Goal: Task Accomplishment & Management: Manage account settings

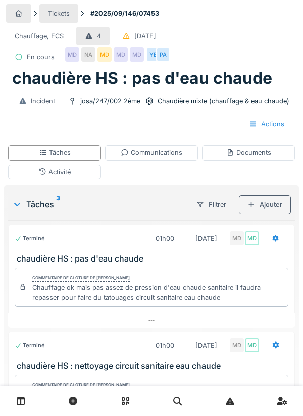
click at [254, 158] on div "Documents" at bounding box center [248, 153] width 45 height 10
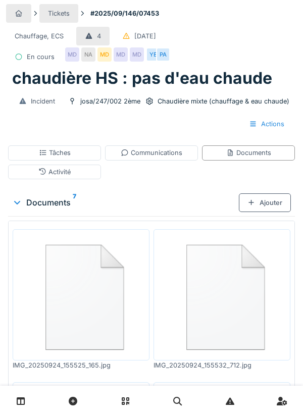
click at [166, 158] on div "Communications" at bounding box center [151, 152] width 93 height 15
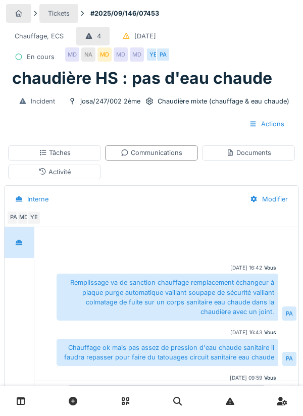
scroll to position [18, 0]
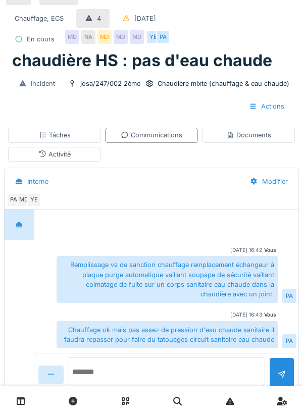
click at [115, 390] on textarea at bounding box center [166, 373] width 197 height 32
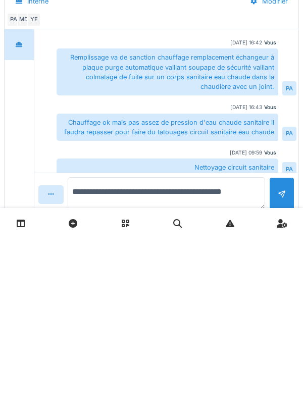
scroll to position [49, 0]
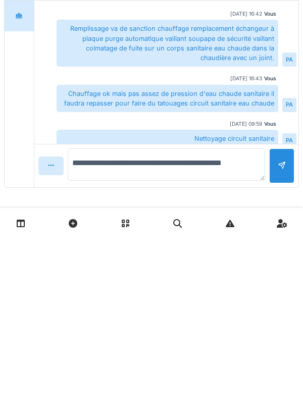
type textarea "**********"
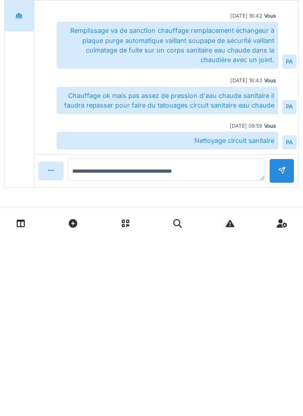
click at [287, 343] on div at bounding box center [281, 348] width 25 height 25
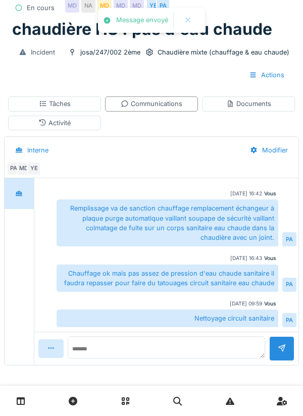
scroll to position [64, 0]
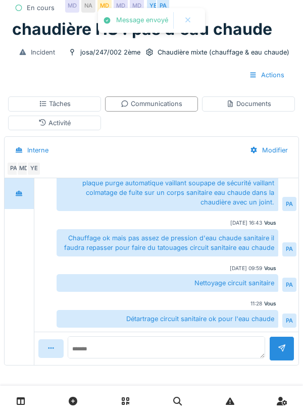
click at [85, 121] on div "Activité" at bounding box center [54, 123] width 93 height 15
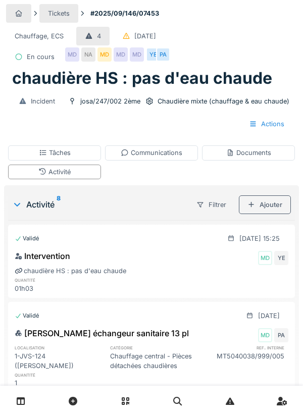
click at [268, 204] on div "Ajouter" at bounding box center [265, 204] width 52 height 19
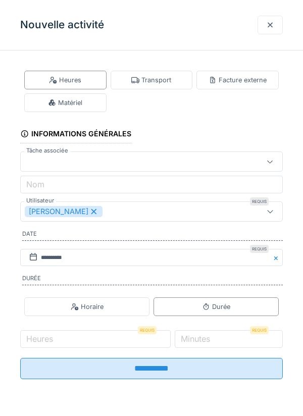
click at [90, 107] on div "Matériel" at bounding box center [65, 102] width 82 height 19
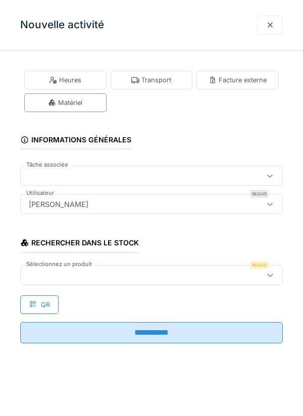
click at [64, 271] on div at bounding box center [135, 275] width 220 height 11
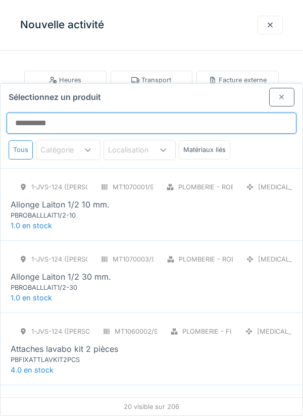
click at [60, 113] on input "Sélectionnez un produit" at bounding box center [152, 123] width 290 height 21
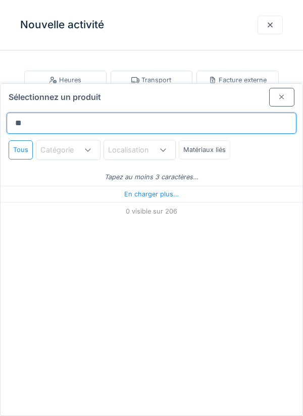
type input "***"
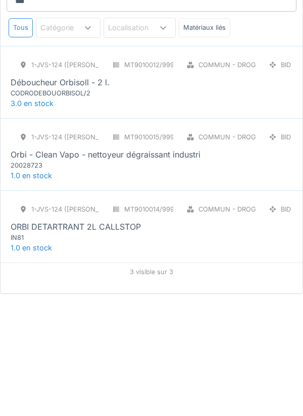
click at [119, 343] on div "ORBI DETARTRANT 2L CALLSTOP" at bounding box center [76, 349] width 130 height 12
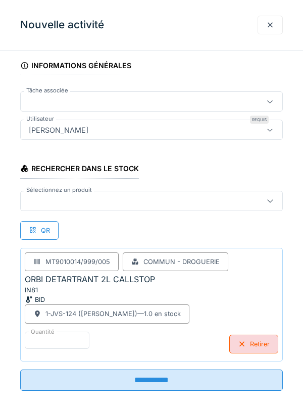
scroll to position [76, 0]
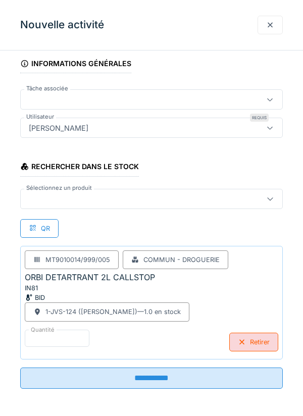
click at [224, 380] on input "**********" at bounding box center [151, 378] width 263 height 21
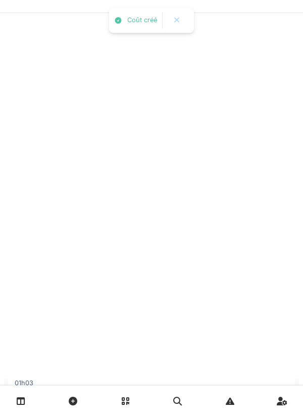
scroll to position [0, 0]
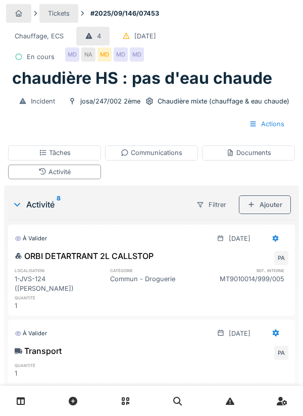
click at [82, 153] on div "Tâches" at bounding box center [54, 152] width 93 height 15
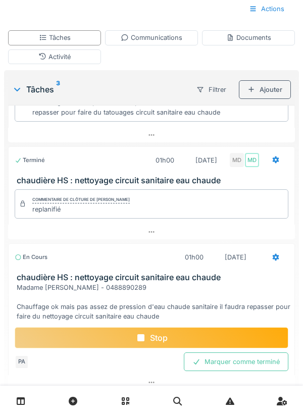
scroll to position [29, 0]
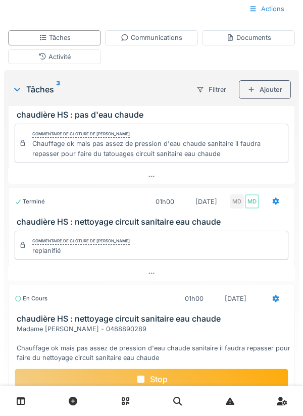
click at [240, 372] on div "Stop" at bounding box center [152, 379] width 274 height 21
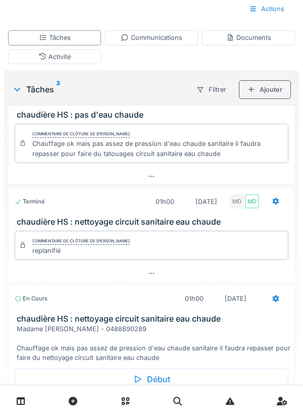
click at [253, 403] on div "Marquer comme terminé" at bounding box center [236, 403] width 105 height 19
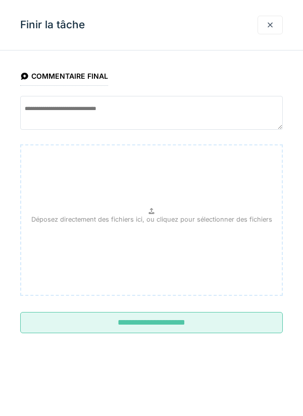
click at [209, 329] on input "**********" at bounding box center [151, 322] width 263 height 21
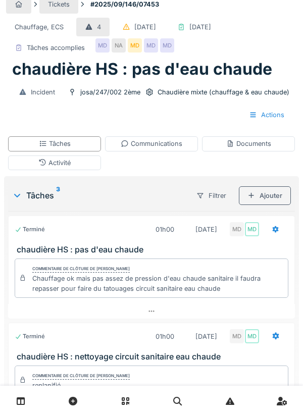
scroll to position [0, 0]
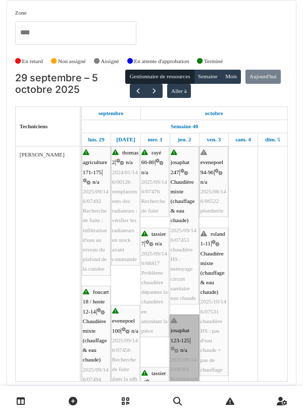
click at [185, 339] on link "josaphat 123-125 | n/a 2025/08/146/06064 Remplacement du bouton pour la sélecti…" at bounding box center [184, 389] width 29 height 148
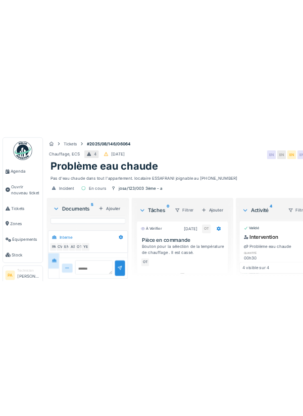
scroll to position [256, 0]
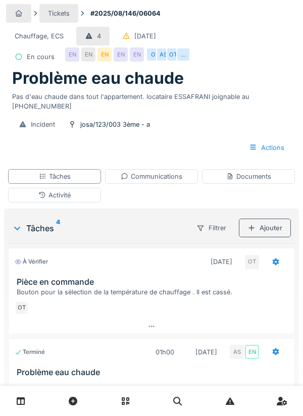
click at [75, 52] on div "EN" at bounding box center [72, 54] width 14 height 14
click at [270, 83] on div "Problème eau chaude" at bounding box center [151, 78] width 279 height 19
click at [176, 54] on div "…" at bounding box center [183, 54] width 14 height 14
click at [268, 73] on div "Problème eau chaude" at bounding box center [151, 78] width 279 height 19
click at [93, 176] on div "Tâches" at bounding box center [54, 176] width 93 height 15
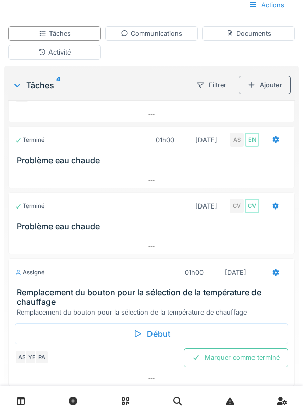
scroll to position [28, 0]
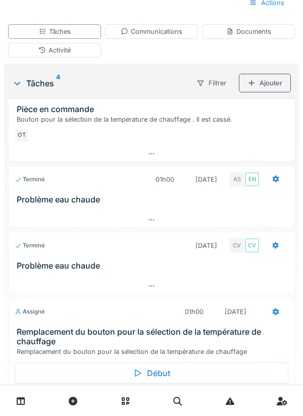
click at [162, 365] on div "Début" at bounding box center [152, 373] width 274 height 21
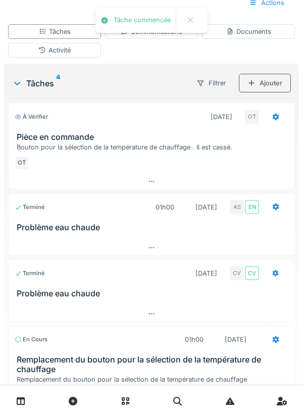
scroll to position [0, 0]
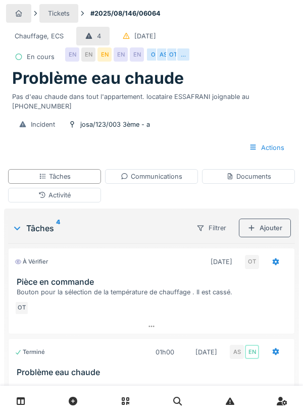
click at [76, 197] on div "Activité" at bounding box center [54, 195] width 93 height 15
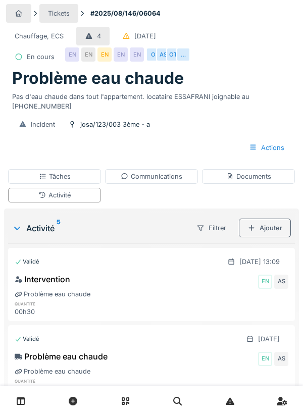
click at [276, 229] on div "Ajouter" at bounding box center [265, 228] width 52 height 19
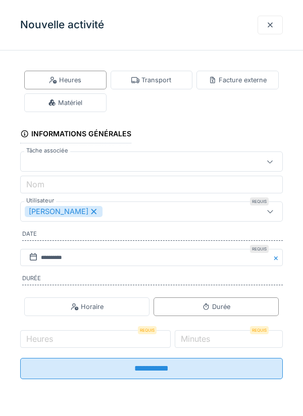
click at [169, 82] on div "Transport" at bounding box center [151, 80] width 40 height 10
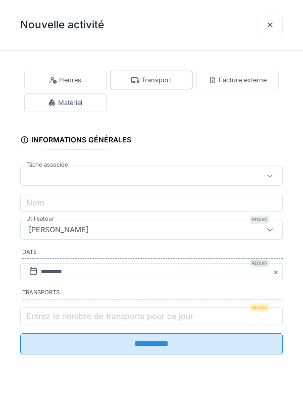
click at [73, 315] on label "Entrez le nombre de transports pour ce jour" at bounding box center [109, 316] width 171 height 12
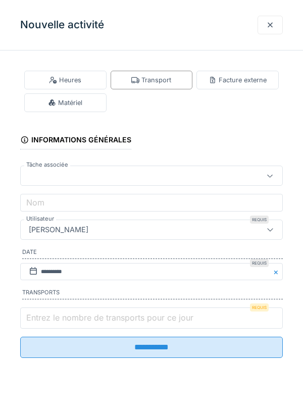
click at [73, 315] on input "Entrez le nombre de transports pour ce jour" at bounding box center [151, 317] width 263 height 21
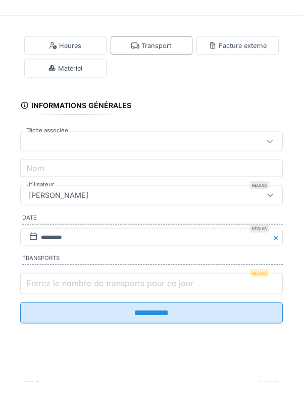
scroll to position [24, 0]
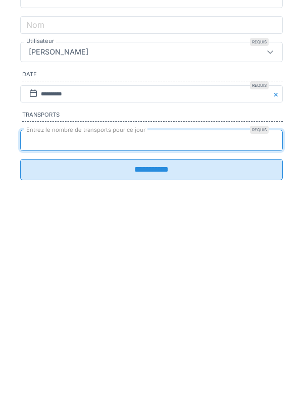
type input "*"
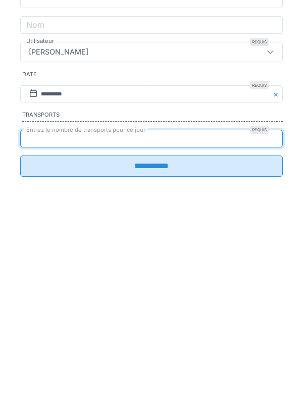
click at [208, 348] on input "**********" at bounding box center [151, 343] width 263 height 21
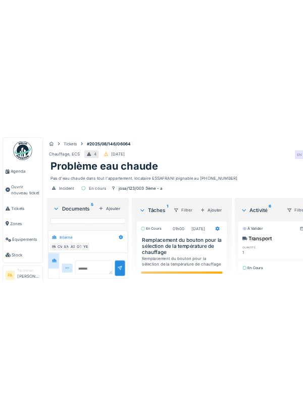
scroll to position [256, 0]
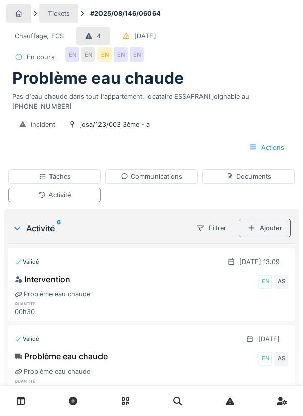
click at [287, 403] on icon at bounding box center [282, 401] width 11 height 9
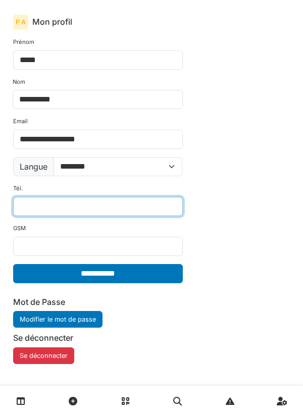
click at [101, 207] on input "Tél." at bounding box center [98, 206] width 170 height 19
type input "*"
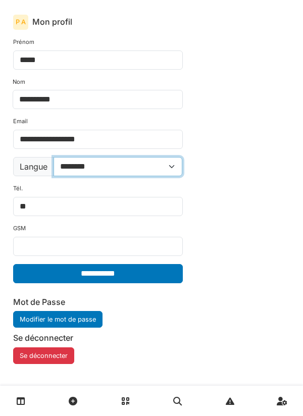
click at [178, 175] on select "**********" at bounding box center [118, 166] width 129 height 19
select select "**"
click at [54, 157] on select "**********" at bounding box center [118, 166] width 129 height 19
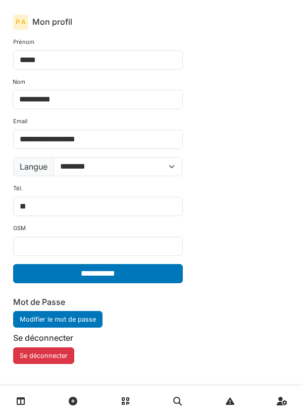
click at [269, 134] on div "**********" at bounding box center [151, 201] width 293 height 343
click at [252, 139] on div "**********" at bounding box center [151, 201] width 293 height 343
click at [208, 152] on div "**********" at bounding box center [151, 201] width 293 height 343
click at [199, 209] on div "**********" at bounding box center [151, 201] width 293 height 343
click at [292, 33] on div "**********" at bounding box center [151, 201] width 293 height 343
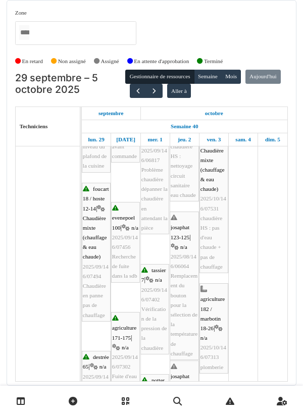
scroll to position [117, 0]
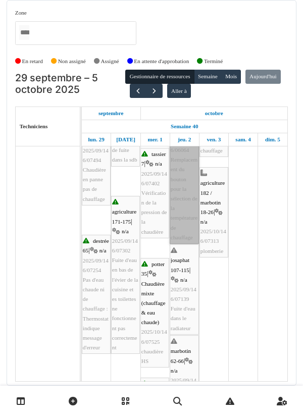
click at [187, 202] on link "josaphat 123-125 | n/a 2025/08/146/06064 Remplacement du bouton pour la sélecti…" at bounding box center [184, 169] width 29 height 148
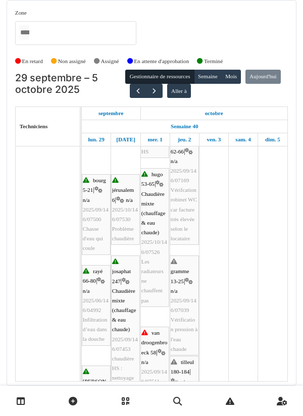
scroll to position [425, 0]
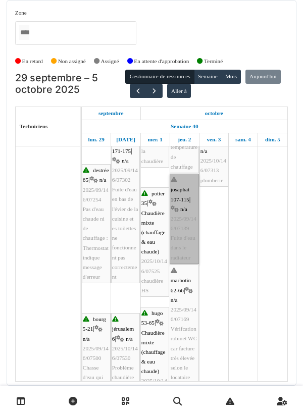
click at [188, 235] on link "josaphat 107-115 | n/a 2025/09/146/07139 Fuite d'eau dans le radiateur" at bounding box center [184, 219] width 29 height 90
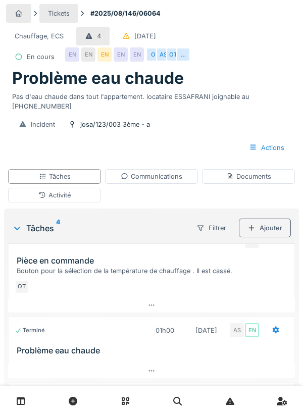
scroll to position [22, 0]
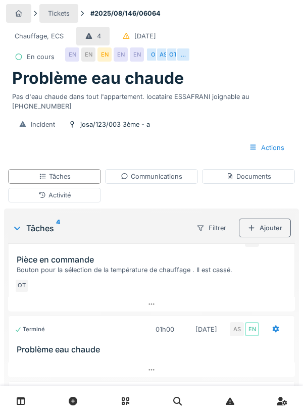
click at [85, 183] on div "Tâches" at bounding box center [54, 176] width 93 height 15
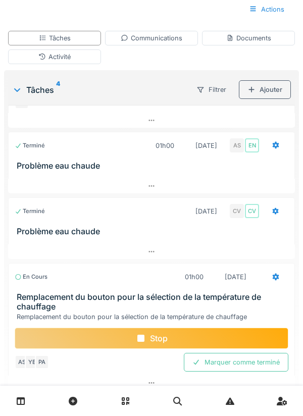
scroll to position [28, 0]
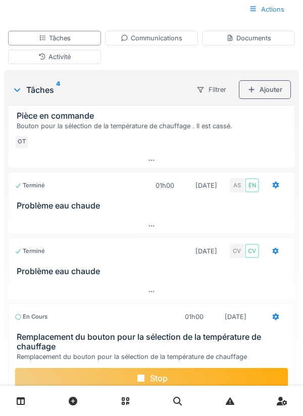
click at [235, 373] on div "Stop" at bounding box center [152, 378] width 274 height 21
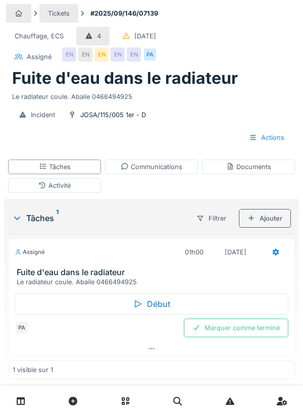
click at [90, 167] on div "Tâches" at bounding box center [54, 167] width 93 height 15
click at [274, 135] on div "Actions" at bounding box center [266, 137] width 53 height 19
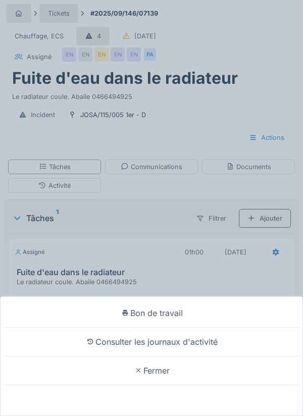
click at [178, 356] on div "Consulter les journaux d'activité" at bounding box center [152, 342] width 298 height 29
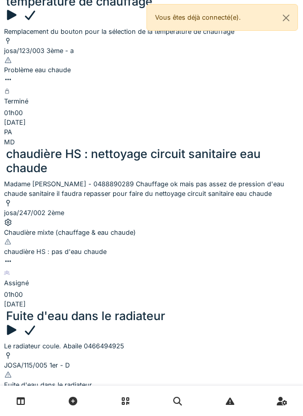
scroll to position [140, 0]
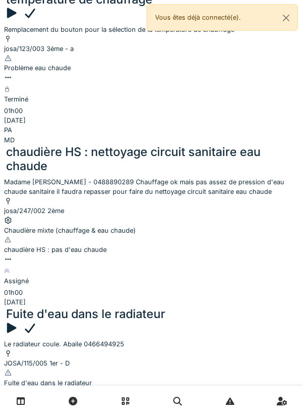
click at [117, 307] on div "Fuite d'eau dans le radiateur" at bounding box center [151, 314] width 295 height 14
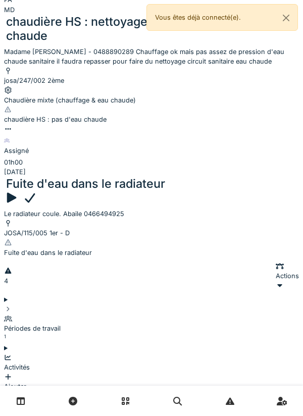
scroll to position [234, 0]
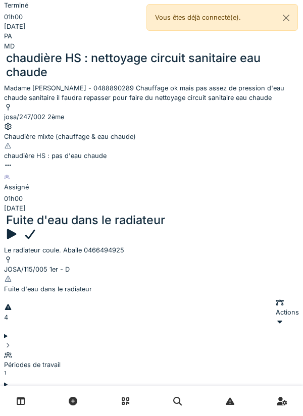
click at [212, 350] on div "Périodes de travail 1" at bounding box center [151, 364] width 295 height 29
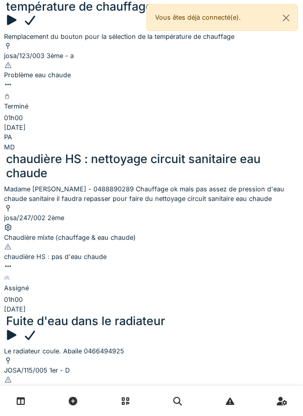
scroll to position [122, 0]
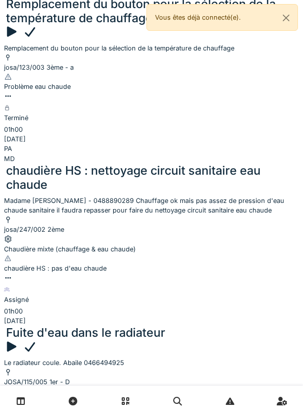
click at [19, 341] on icon at bounding box center [11, 347] width 15 height 12
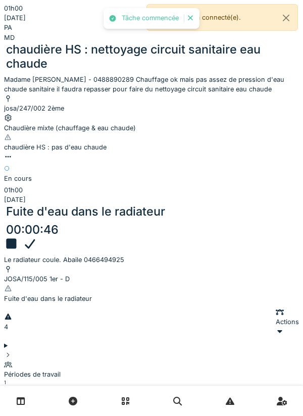
scroll to position [271, 0]
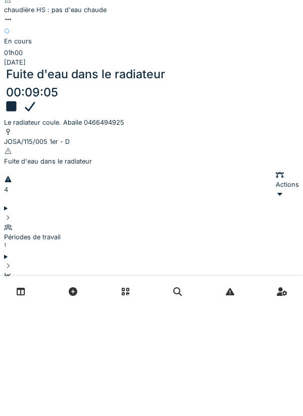
type textarea "**********"
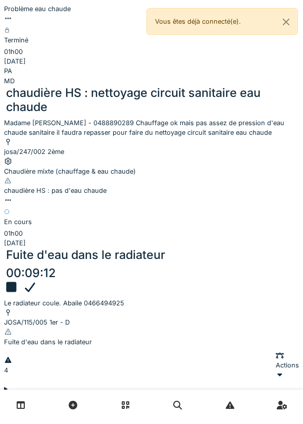
scroll to position [193, 0]
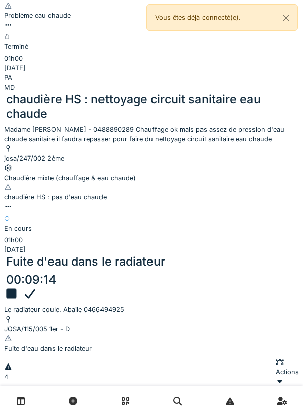
click at [37, 288] on icon at bounding box center [30, 294] width 15 height 12
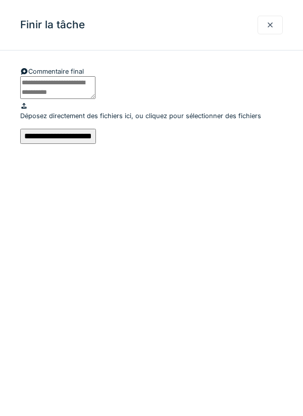
click at [96, 144] on input "**********" at bounding box center [58, 136] width 76 height 15
